Goal: Transaction & Acquisition: Purchase product/service

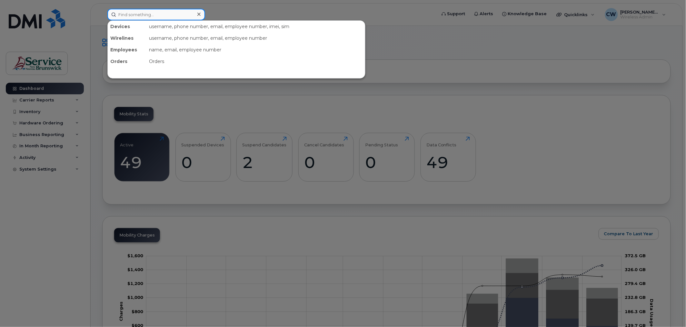
click at [169, 15] on input at bounding box center [156, 15] width 98 height 12
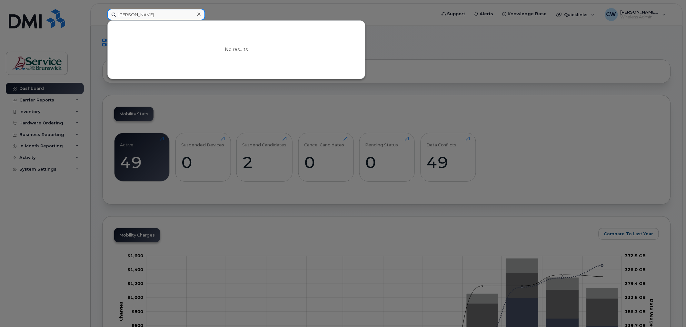
click at [163, 14] on input "bob fowlie" at bounding box center [156, 15] width 98 height 12
drag, startPoint x: 168, startPoint y: 14, endPoint x: 3, endPoint y: -9, distance: 166.6
type input "f"
type input "b"
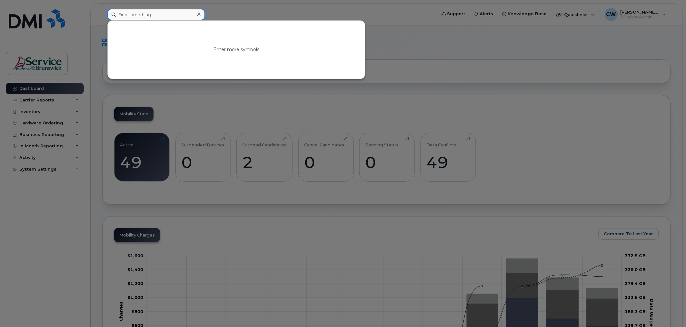
click at [133, 17] on input at bounding box center [156, 15] width 98 height 12
type input "506-440-0634"
click at [504, 34] on div at bounding box center [343, 163] width 686 height 327
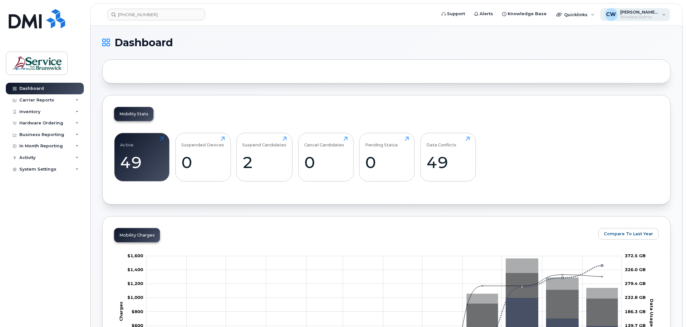
click at [637, 15] on span "Wireless Admin" at bounding box center [640, 17] width 39 height 5
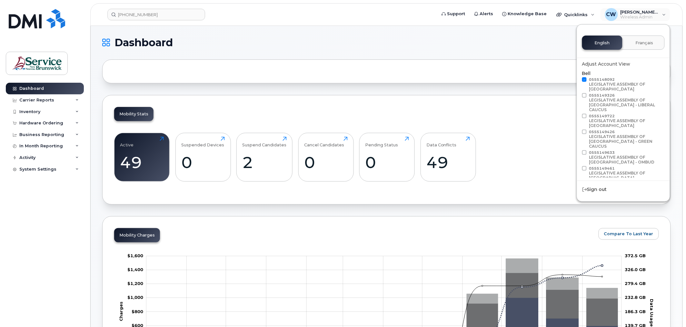
click at [585, 78] on span at bounding box center [584, 79] width 5 height 5
click at [578, 78] on input "0555148092 LEGISLATIVE ASSEMBLY OF NEW BRUNSWICK" at bounding box center [576, 78] width 3 height 3
checkbox input "false"
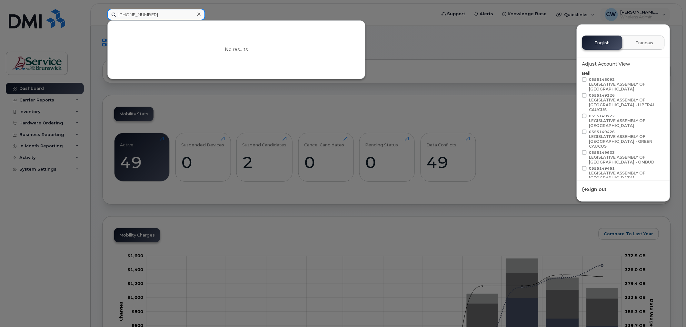
click at [130, 10] on input "506-440-0634" at bounding box center [156, 15] width 98 height 12
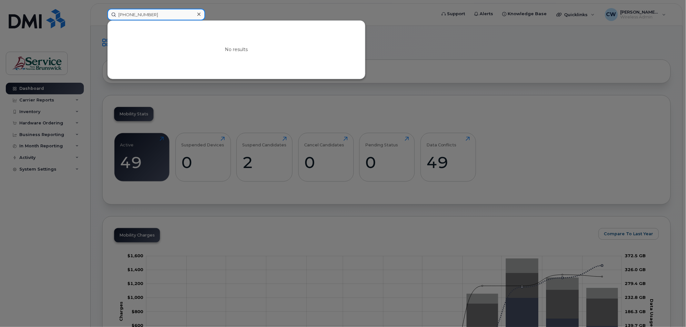
click at [157, 11] on input "506-440-0634" at bounding box center [156, 15] width 98 height 12
click at [636, 12] on div at bounding box center [343, 163] width 686 height 327
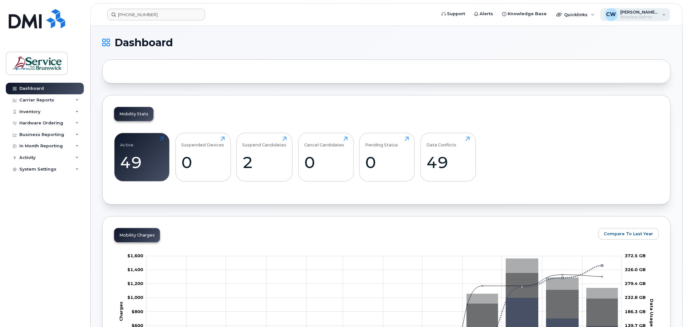
click at [636, 12] on span "[PERSON_NAME] (LEG)" at bounding box center [640, 11] width 39 height 5
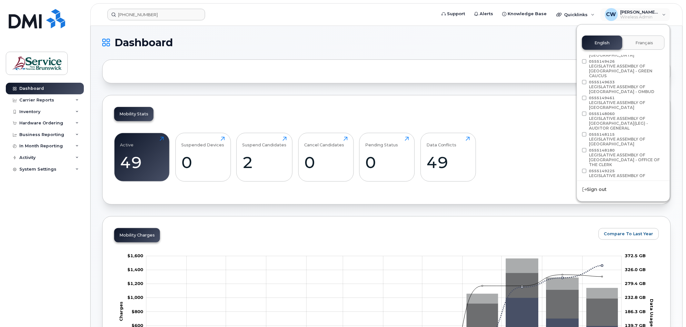
scroll to position [82, 0]
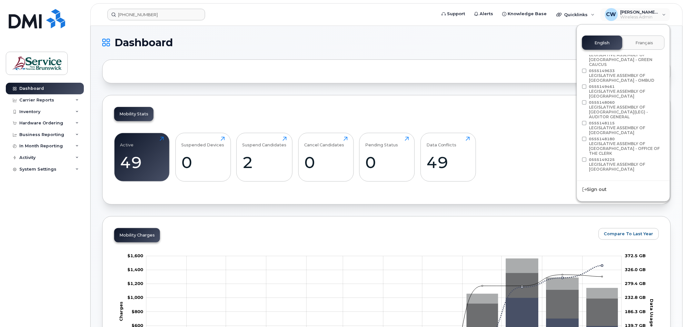
click at [588, 157] on label "0555149225 LEGISLATIVE ASSEMBLY OF NEW BRUNSWICK" at bounding box center [622, 164] width 81 height 15
click at [578, 157] on input "0555149225 LEGISLATIVE ASSEMBLY OF NEW BRUNSWICK" at bounding box center [576, 158] width 3 height 3
checkbox input "true"
click at [167, 12] on input "506-440-0634" at bounding box center [156, 15] width 98 height 12
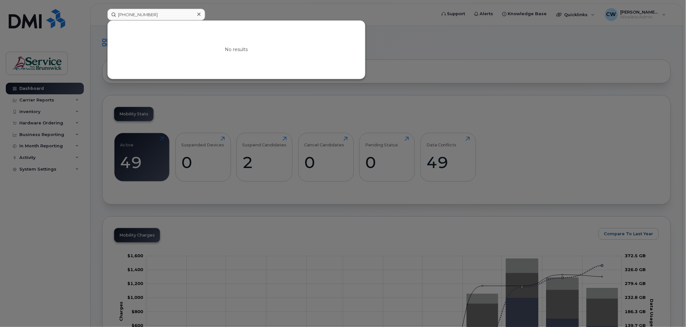
click at [437, 57] on div at bounding box center [343, 163] width 686 height 327
drag, startPoint x: 157, startPoint y: 16, endPoint x: 26, endPoint y: -15, distance: 134.7
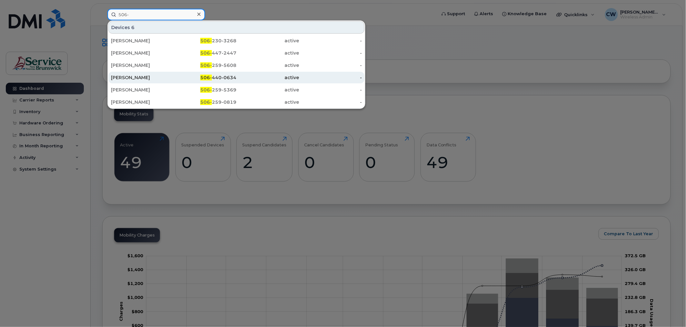
type input "506-"
click at [212, 76] on span "506-" at bounding box center [206, 78] width 12 height 6
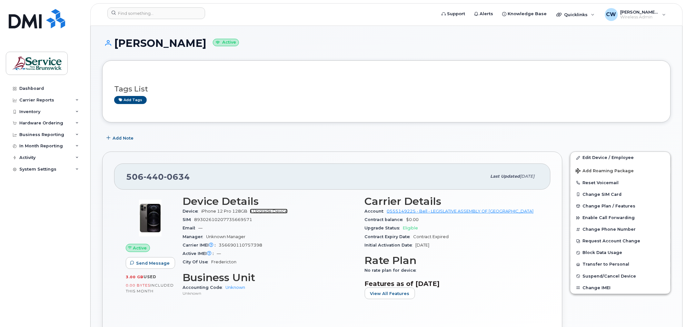
click at [269, 211] on link "+ Upgrade Device" at bounding box center [269, 210] width 38 height 5
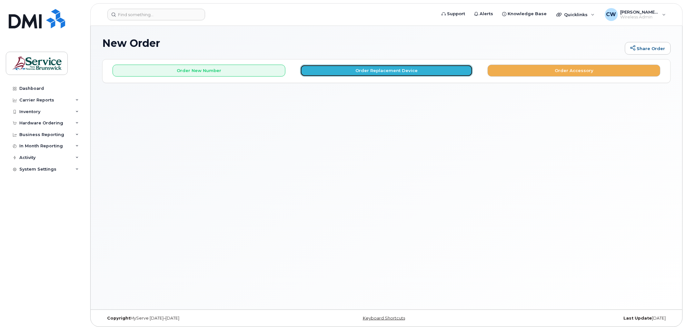
click at [398, 70] on button "Order Replacement Device" at bounding box center [386, 71] width 173 height 12
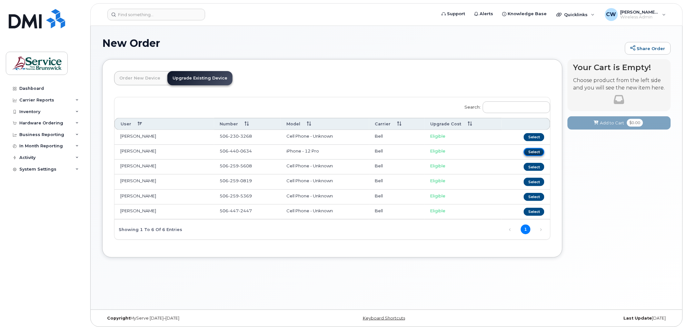
click at [540, 152] on button "Select" at bounding box center [534, 152] width 21 height 8
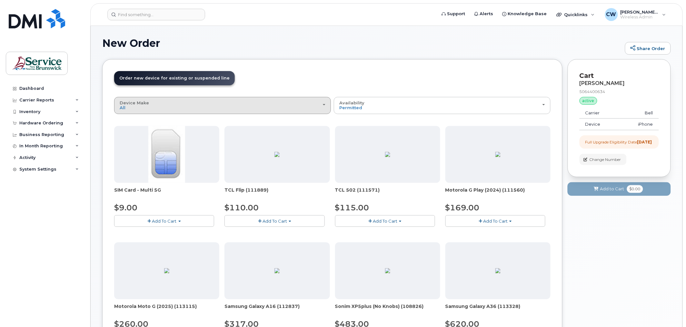
click at [299, 104] on div "Device Make All Android Cell Phone iPhone Tablet" at bounding box center [223, 105] width 206 height 10
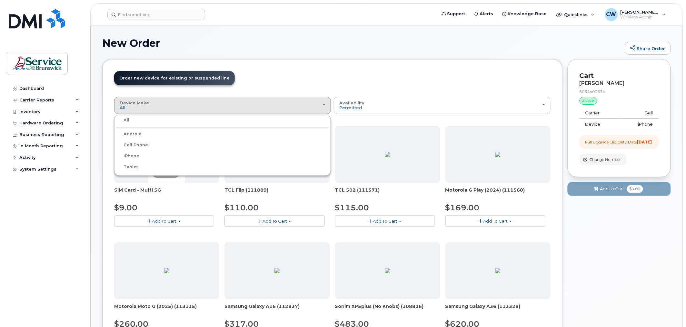
click at [136, 154] on label "iPhone" at bounding box center [128, 156] width 24 height 8
click at [0, 0] on input "iPhone" at bounding box center [0, 0] width 0 height 0
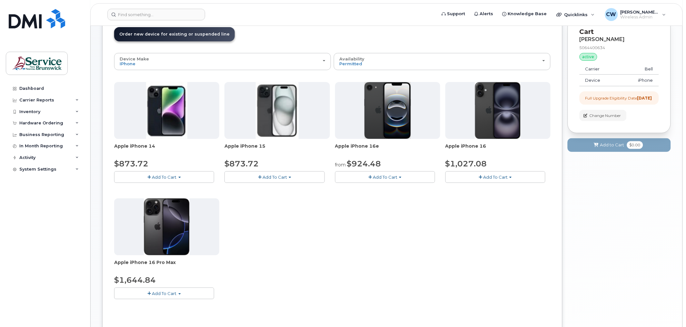
scroll to position [30, 0]
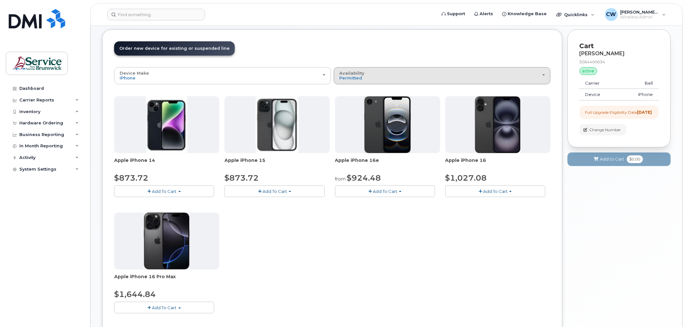
click at [542, 73] on div "Availability Permitted All" at bounding box center [442, 76] width 206 height 10
click at [349, 102] on div "All" at bounding box center [443, 101] width 214 height 8
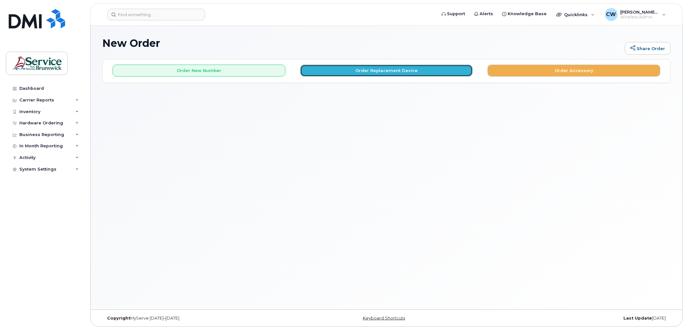
click at [378, 66] on button "Order Replacement Device" at bounding box center [386, 71] width 173 height 12
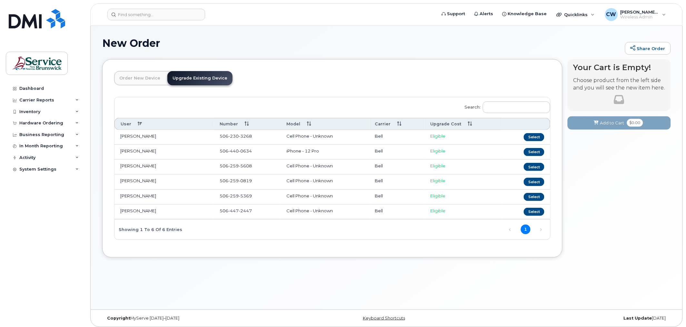
click at [128, 150] on td "[PERSON_NAME]" at bounding box center [165, 152] width 100 height 15
click at [531, 151] on button "Select" at bounding box center [534, 152] width 21 height 8
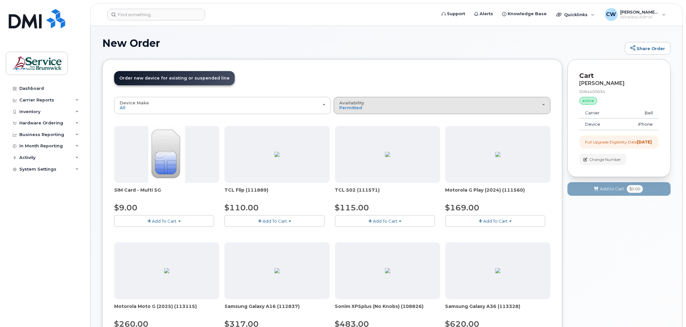
click at [348, 105] on span "Availability" at bounding box center [351, 102] width 25 height 5
click at [345, 129] on label "All" at bounding box center [343, 131] width 14 height 8
click at [0, 0] on input "All" at bounding box center [0, 0] width 0 height 0
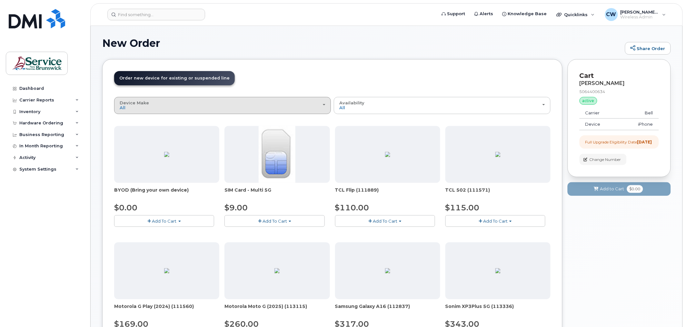
click at [233, 101] on div "Device Make All Aircard Android Cell Phone iPhone Tablet" at bounding box center [223, 105] width 206 height 10
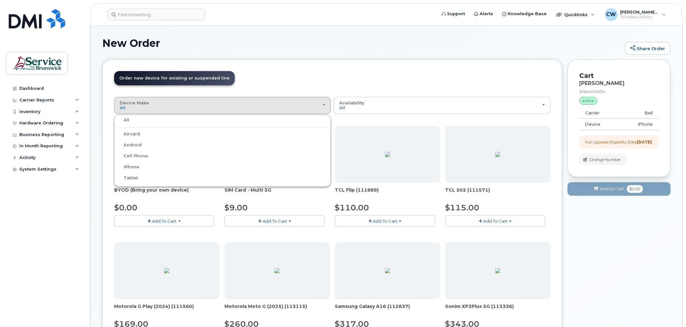
click at [130, 166] on label "iPhone" at bounding box center [128, 167] width 24 height 8
click at [0, 0] on input "iPhone" at bounding box center [0, 0] width 0 height 0
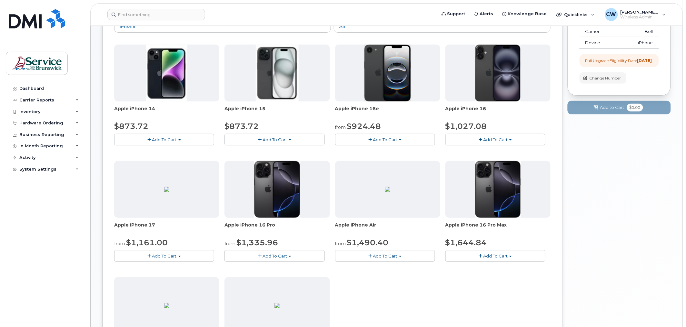
scroll to position [107, 0]
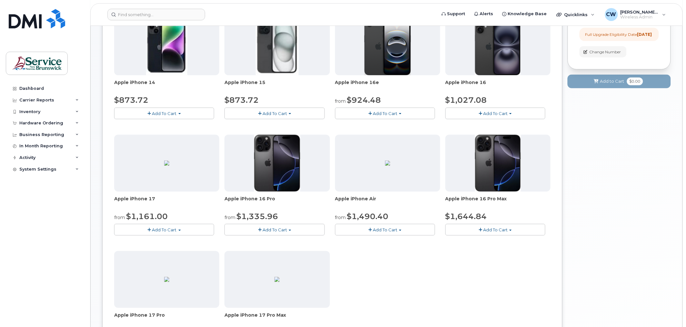
click at [264, 218] on span "$1,335.96" at bounding box center [258, 215] width 42 height 9
click at [268, 228] on span "Add To Cart" at bounding box center [275, 229] width 25 height 5
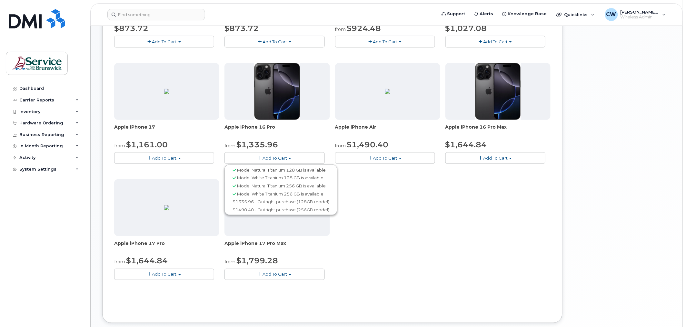
scroll to position [215, 0]
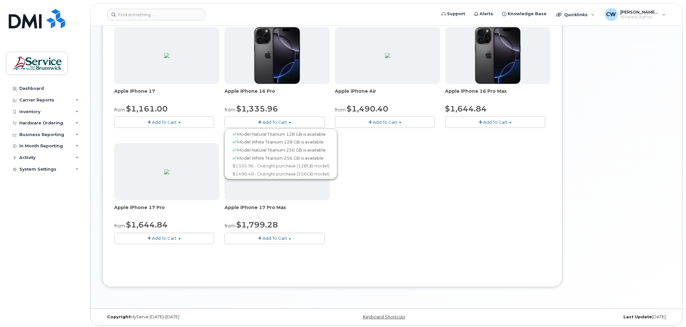
click at [158, 237] on span "Add To Cart" at bounding box center [164, 238] width 25 height 5
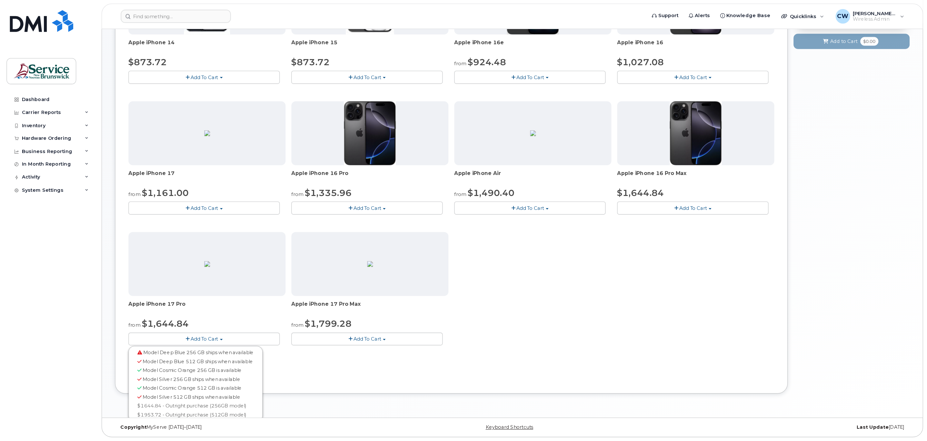
scroll to position [105, 0]
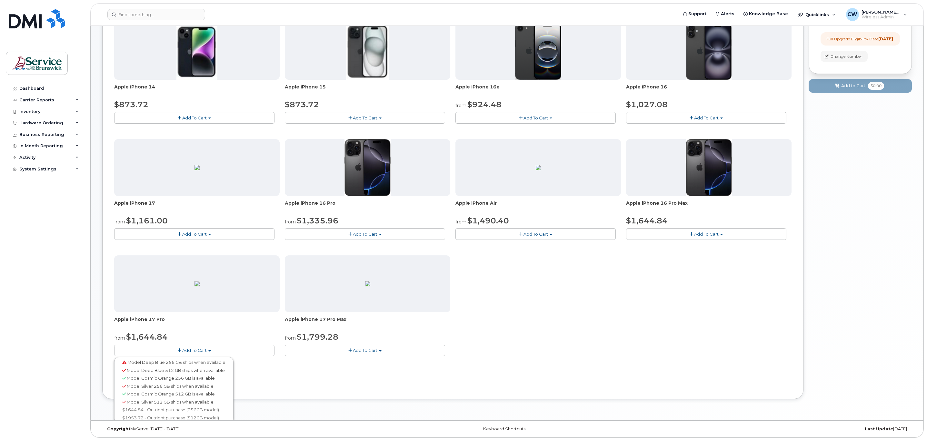
click at [357, 232] on span "Add To Cart" at bounding box center [365, 233] width 25 height 5
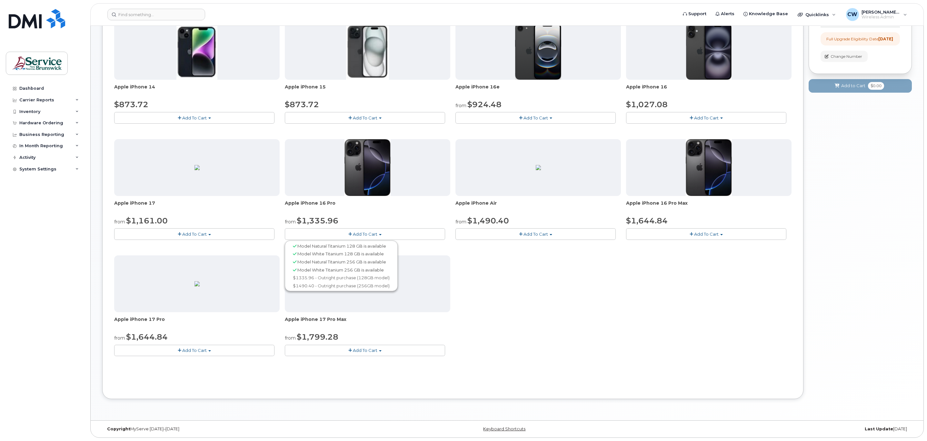
click at [664, 258] on div "Apple iPhone 14 $873.72 Add To Cart Model Midnight 128 GB is available $873.72 …" at bounding box center [453, 194] width 678 height 343
